Goal: Transaction & Acquisition: Purchase product/service

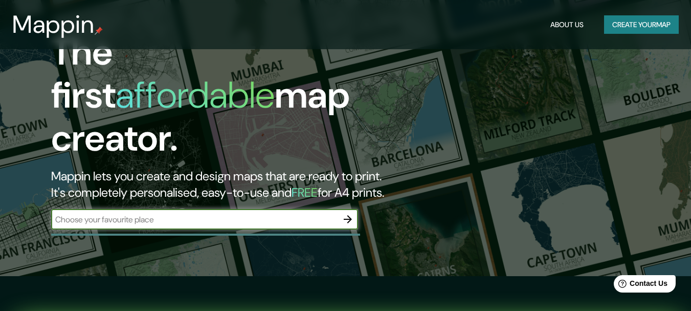
scroll to position [79, 0]
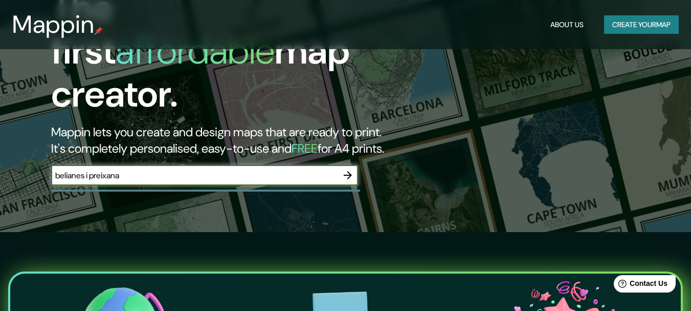
type input "belianes i preixana"
click at [349, 171] on icon "button" at bounding box center [348, 175] width 8 height 8
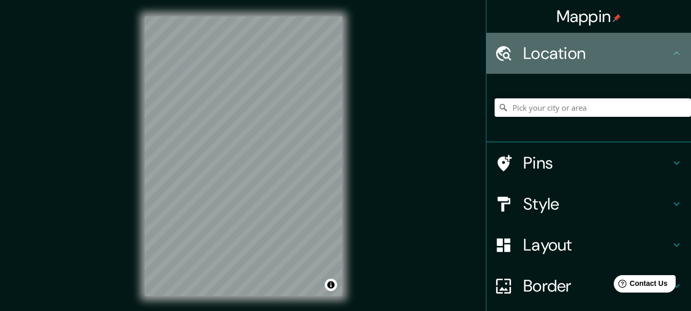
click at [581, 52] on h4 "Location" at bounding box center [596, 53] width 147 height 20
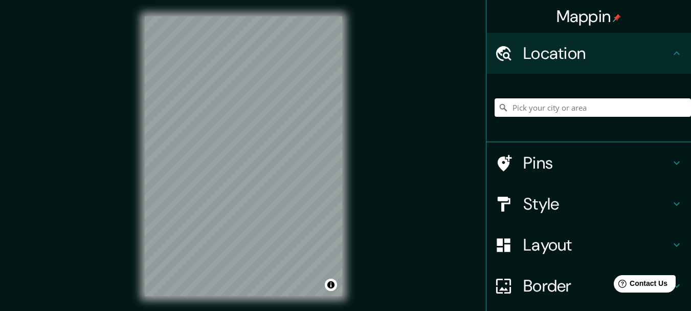
click at [600, 109] on input "Pick your city or area" at bounding box center [593, 107] width 196 height 18
click at [560, 107] on input "Pick your city or area" at bounding box center [593, 107] width 196 height 18
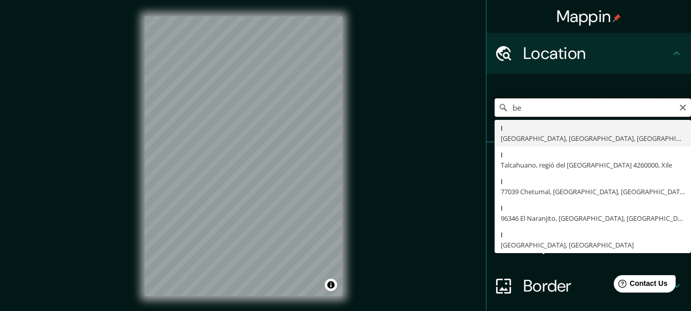
type input "b"
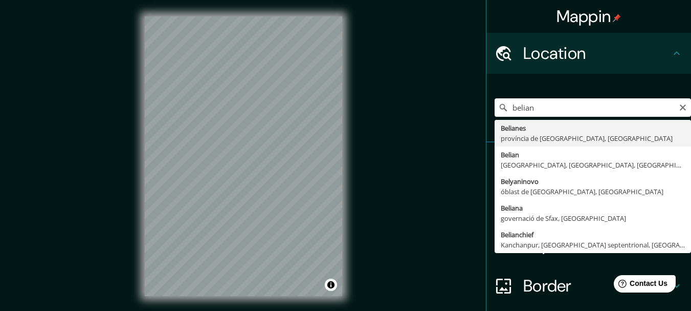
type input "[GEOGRAPHIC_DATA], província de [GEOGRAPHIC_DATA], [GEOGRAPHIC_DATA]"
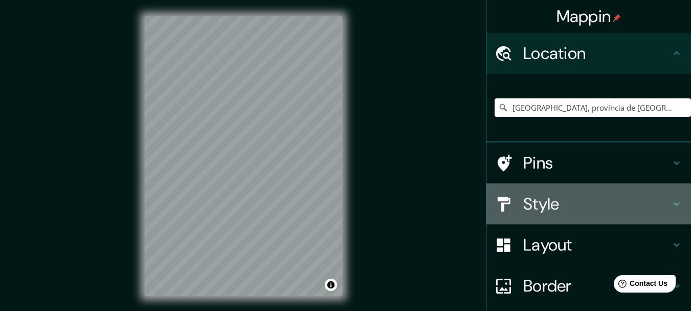
click at [553, 196] on h4 "Style" at bounding box center [596, 203] width 147 height 20
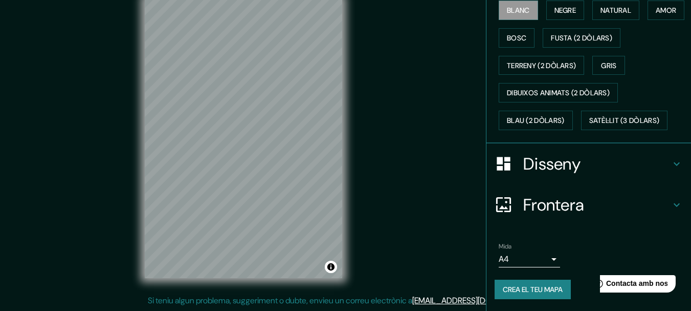
scroll to position [16, 0]
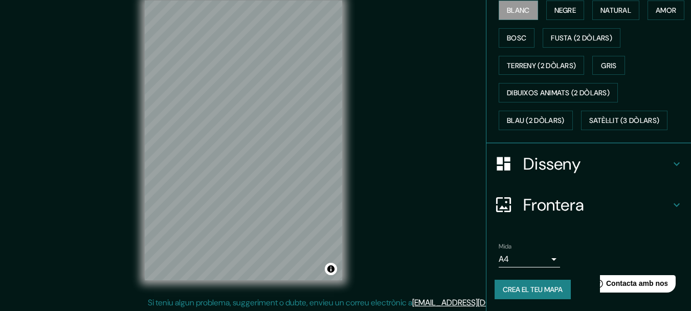
click at [569, 200] on font "Frontera" at bounding box center [553, 204] width 61 height 21
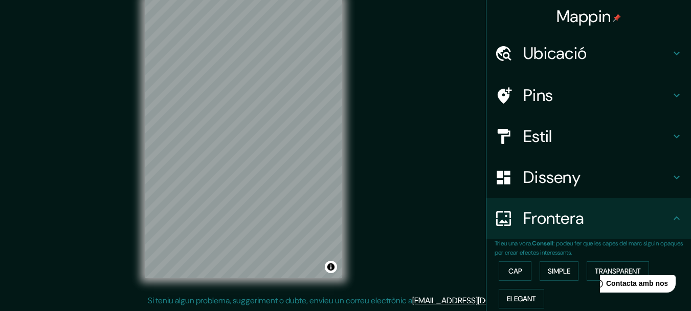
scroll to position [0, 0]
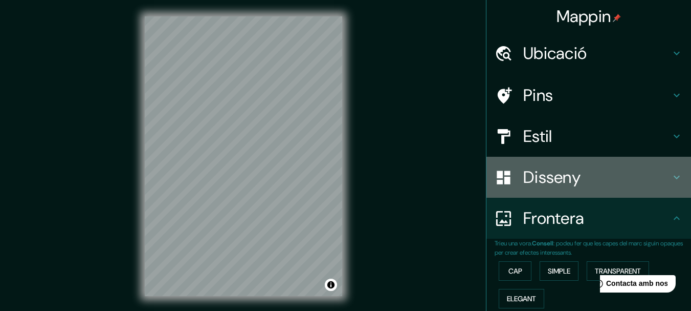
click at [635, 186] on h4 "Disseny" at bounding box center [596, 177] width 147 height 20
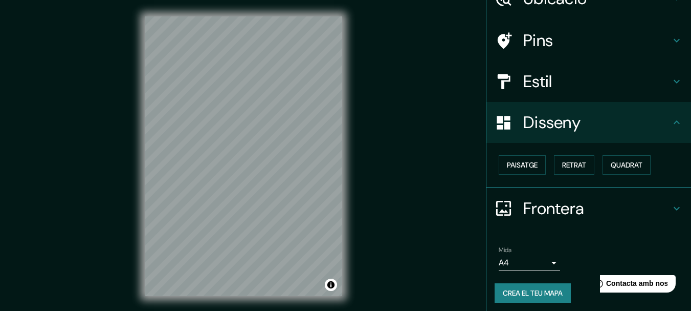
scroll to position [54, 0]
click at [522, 165] on font "Paisatge" at bounding box center [522, 165] width 31 height 9
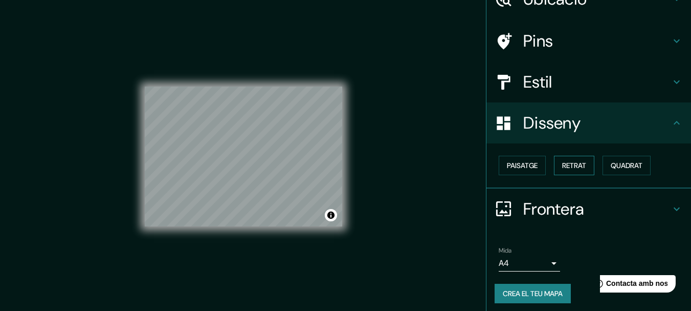
click at [575, 171] on font "Retrat" at bounding box center [574, 165] width 24 height 13
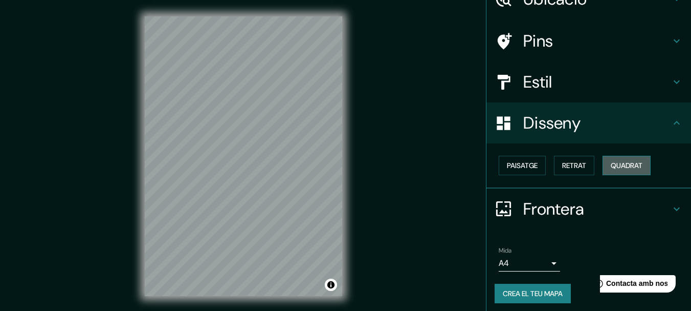
click at [603, 164] on button "Quadrat" at bounding box center [627, 165] width 48 height 19
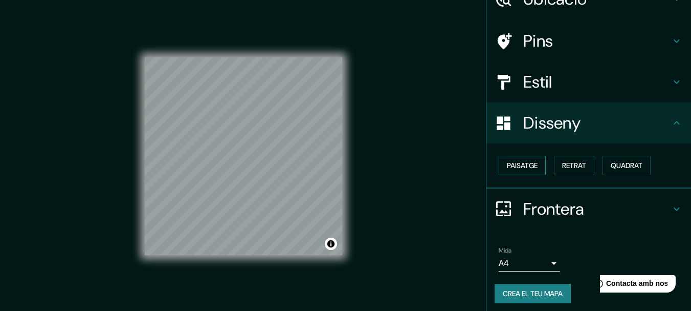
click at [538, 165] on button "Paisatge" at bounding box center [522, 165] width 47 height 19
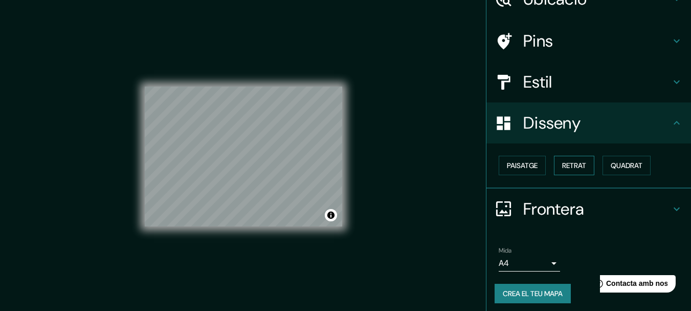
click at [568, 161] on font "Retrat" at bounding box center [574, 165] width 24 height 9
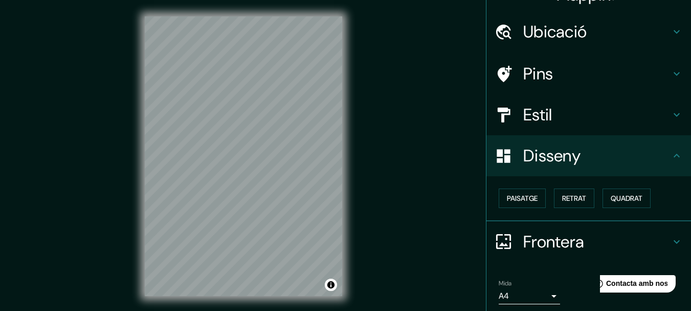
scroll to position [0, 0]
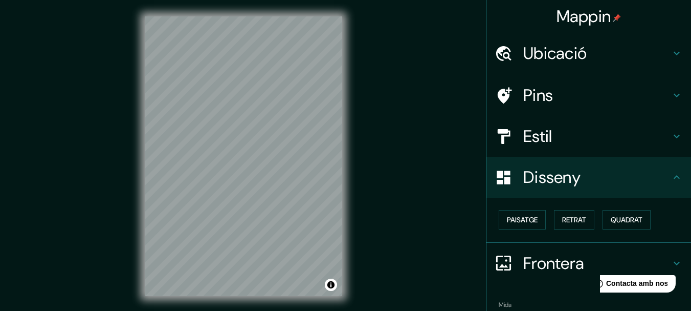
click at [546, 128] on h4 "Estil" at bounding box center [596, 136] width 147 height 20
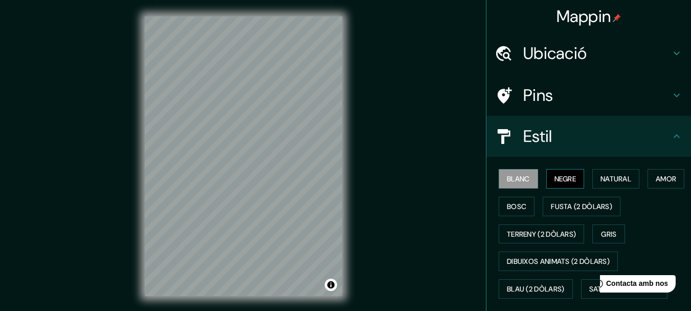
click at [570, 181] on font "Negre" at bounding box center [566, 178] width 22 height 9
click at [595, 181] on button "Natural" at bounding box center [615, 178] width 47 height 19
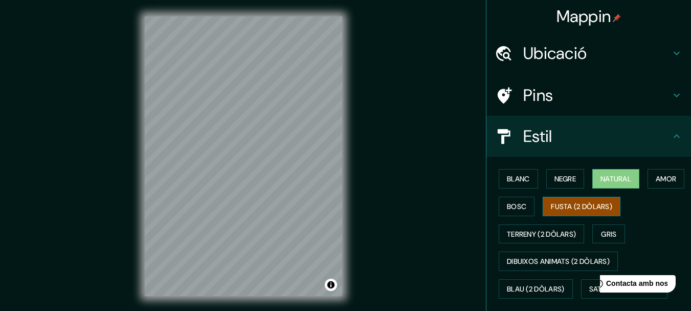
click at [611, 209] on font "Fusta (2 dòlars)" at bounding box center [581, 206] width 61 height 9
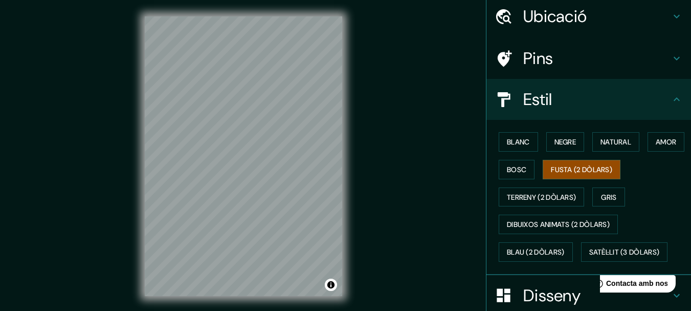
scroll to position [36, 0]
click at [526, 171] on font "Bosc" at bounding box center [516, 169] width 19 height 9
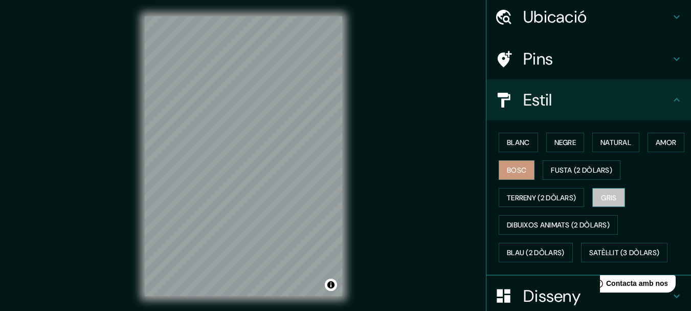
click at [604, 202] on font "Gris" at bounding box center [608, 197] width 15 height 13
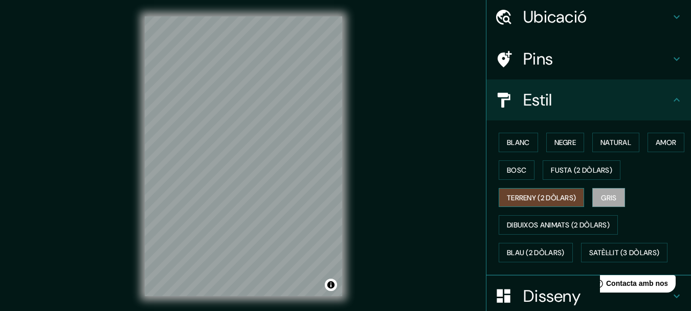
click at [563, 205] on button "Terreny (2 dòlars)" at bounding box center [541, 197] width 85 height 19
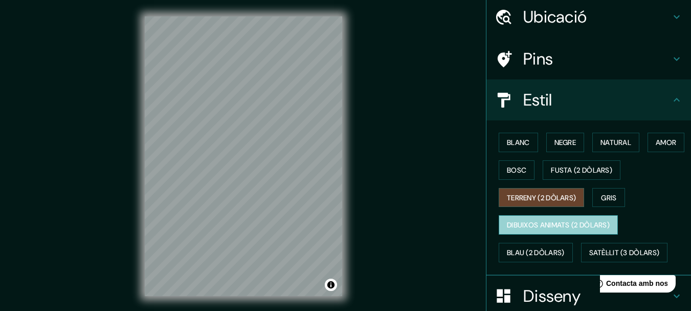
click at [549, 222] on font "Dibuixos animats (2 dòlars)" at bounding box center [558, 224] width 103 height 9
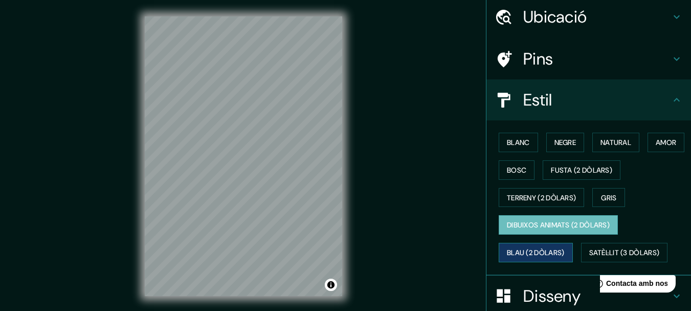
click at [550, 250] on font "Blau (2 dòlars)" at bounding box center [536, 252] width 58 height 9
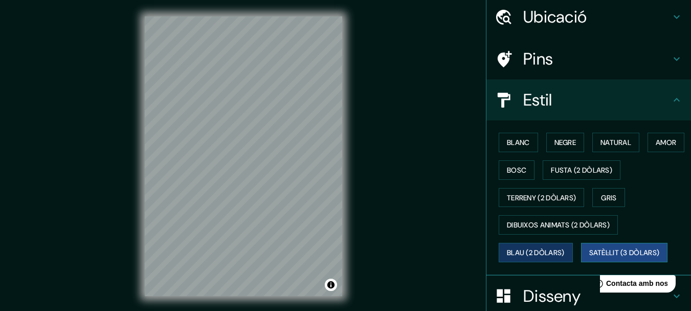
click at [617, 250] on font "Satèl·lit (3 dòlars)" at bounding box center [624, 252] width 71 height 9
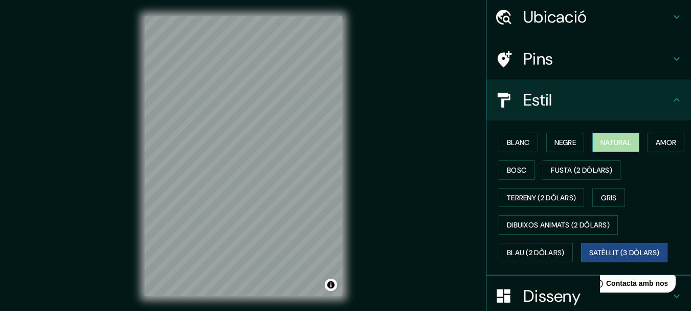
click at [601, 140] on font "Natural" at bounding box center [616, 142] width 31 height 9
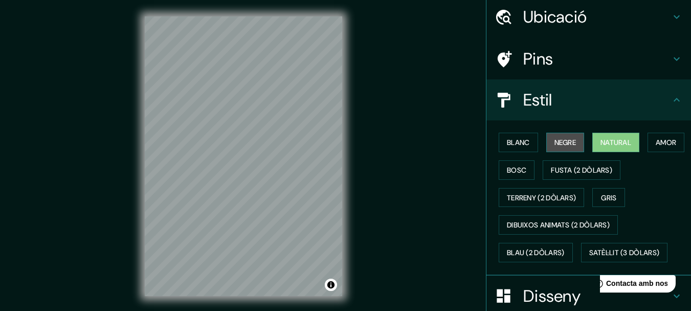
click at [567, 137] on font "Negre" at bounding box center [566, 142] width 22 height 13
click at [532, 140] on div "Blanc Negre Natural Amor Bosc Fusta (2 dòlars) [PERSON_NAME] (2 dòlars) Gris Di…" at bounding box center [593, 197] width 196 height 138
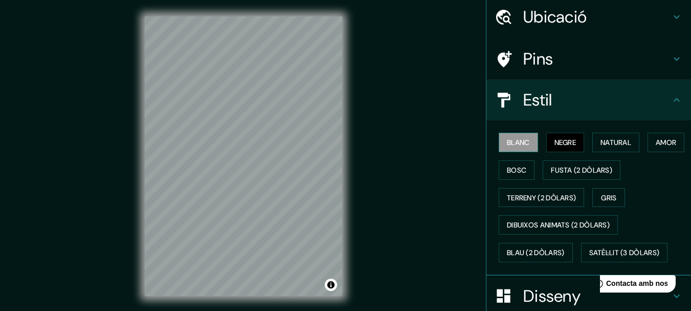
click at [523, 140] on font "Blanc" at bounding box center [518, 142] width 23 height 9
click at [656, 147] on font "Amor" at bounding box center [666, 142] width 20 height 9
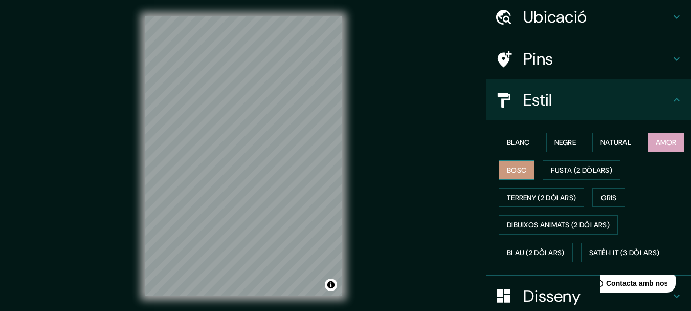
click at [526, 171] on font "Bosc" at bounding box center [516, 169] width 19 height 9
click at [614, 204] on button "Gris" at bounding box center [608, 197] width 33 height 19
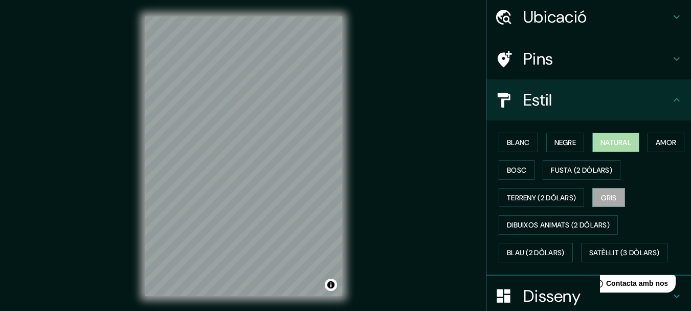
click at [605, 142] on font "Natural" at bounding box center [616, 142] width 31 height 9
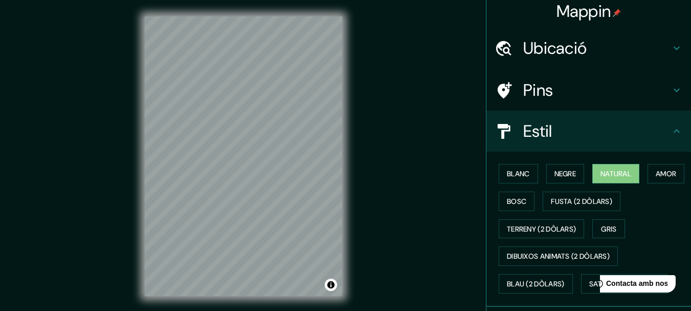
scroll to position [0, 0]
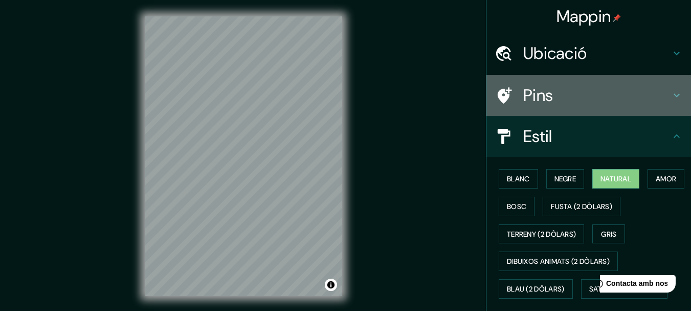
click at [585, 99] on h4 "Pins" at bounding box center [596, 95] width 147 height 20
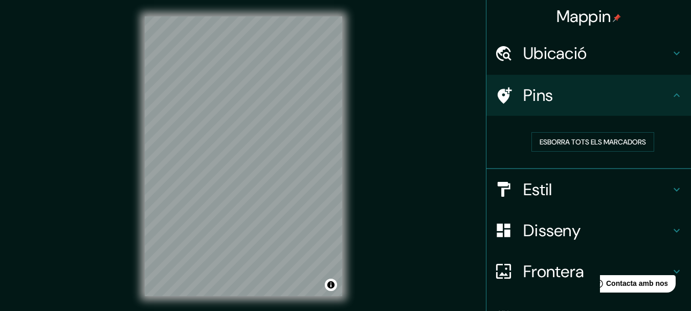
click at [498, 97] on icon at bounding box center [505, 95] width 14 height 16
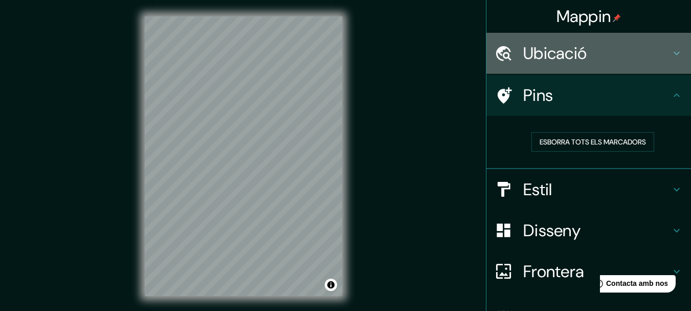
click at [617, 50] on h4 "Ubicació" at bounding box center [596, 53] width 147 height 20
